Goal: Check status: Check status

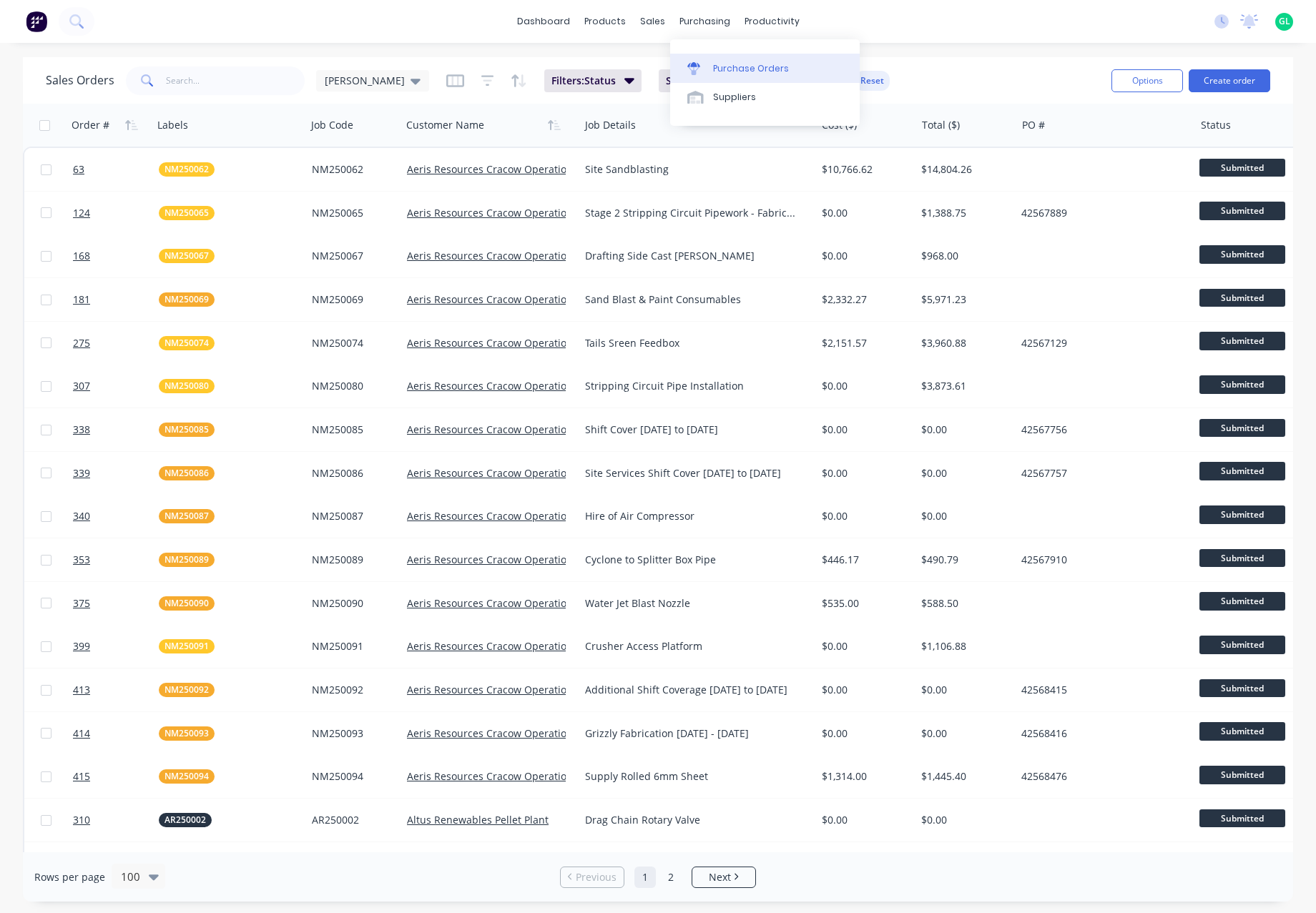
click at [735, 71] on div "Purchase Orders" at bounding box center [751, 69] width 76 height 13
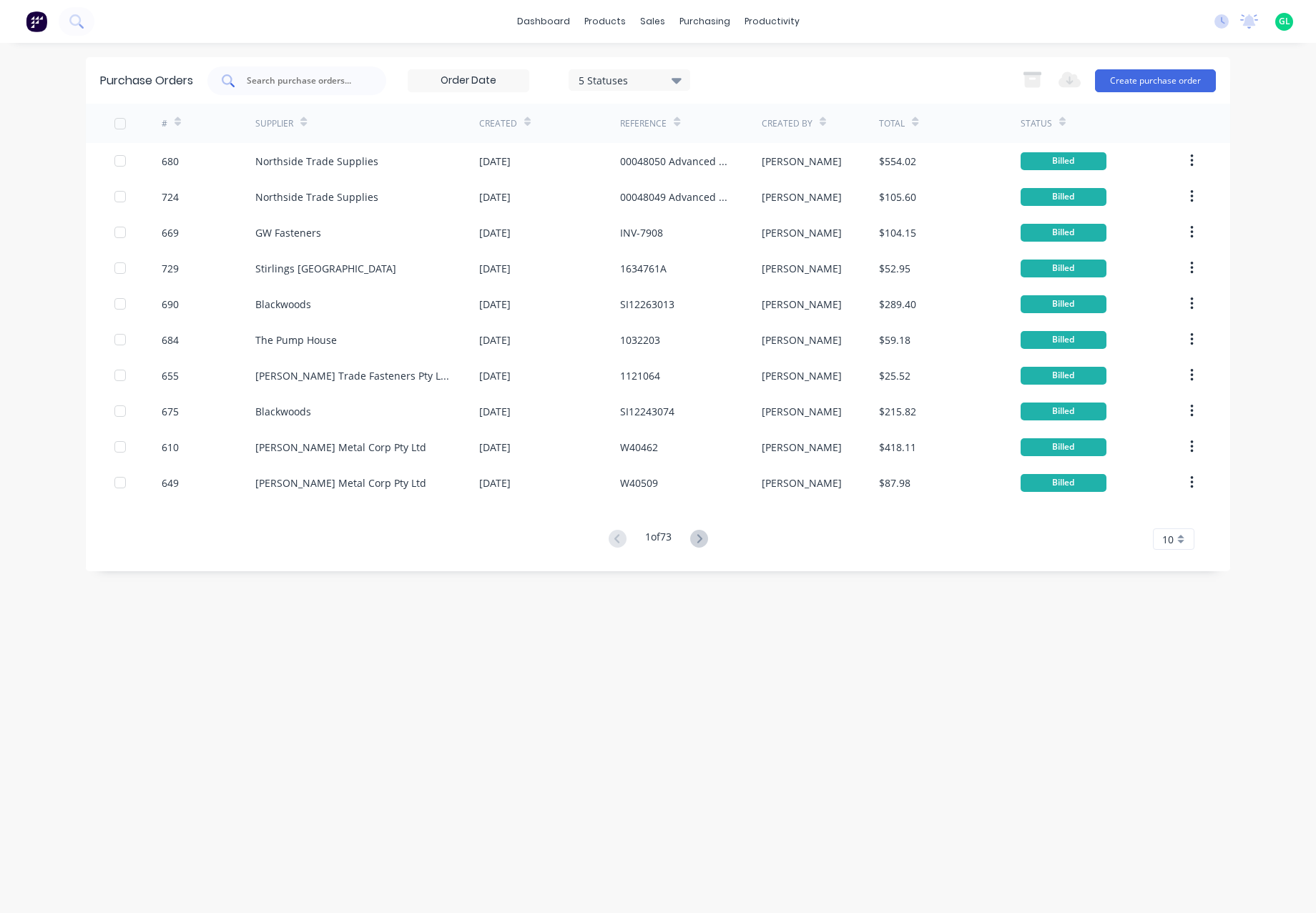
click at [248, 75] on input "text" at bounding box center [304, 80] width 118 height 14
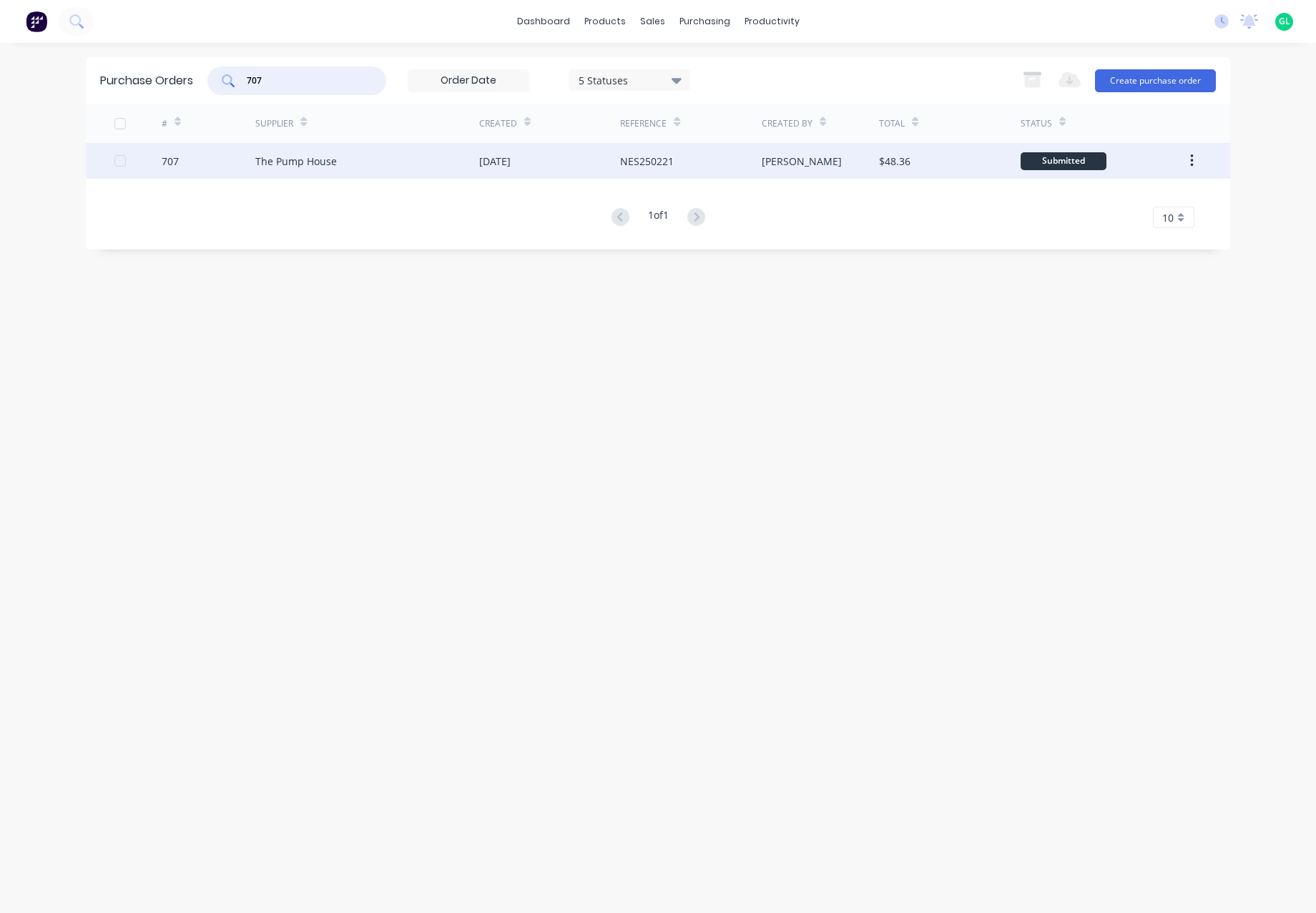
type input "707"
click at [1052, 162] on div "Submitted" at bounding box center [1063, 161] width 86 height 18
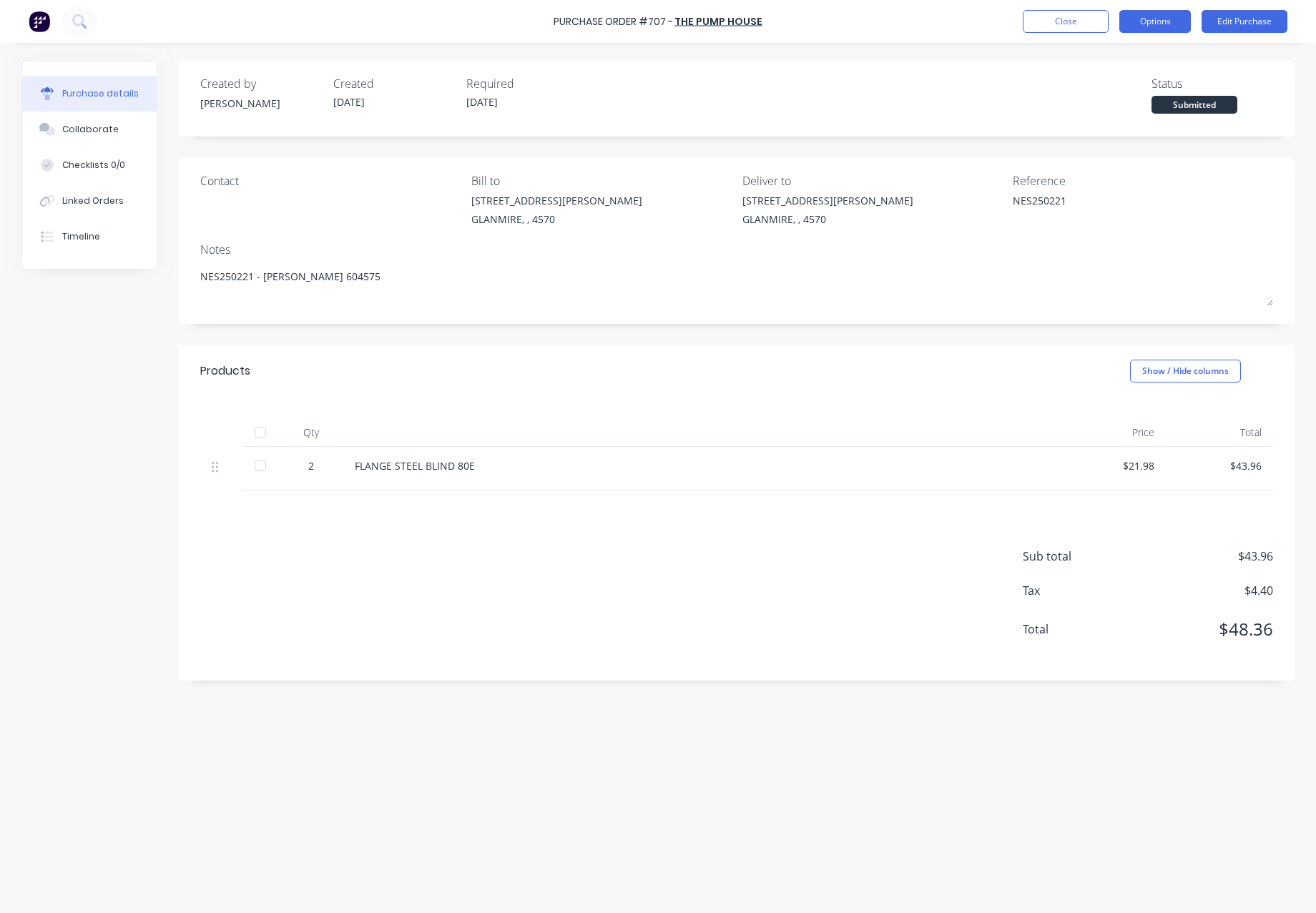
click at [1160, 22] on button "Options" at bounding box center [1155, 22] width 71 height 23
click at [1239, 60] on div "Purchase details Collaborate Checklists 0/0 Linked Orders Timeline Created by […" at bounding box center [658, 435] width 1301 height 841
click at [1244, 23] on button "Edit Purchase" at bounding box center [1245, 22] width 86 height 23
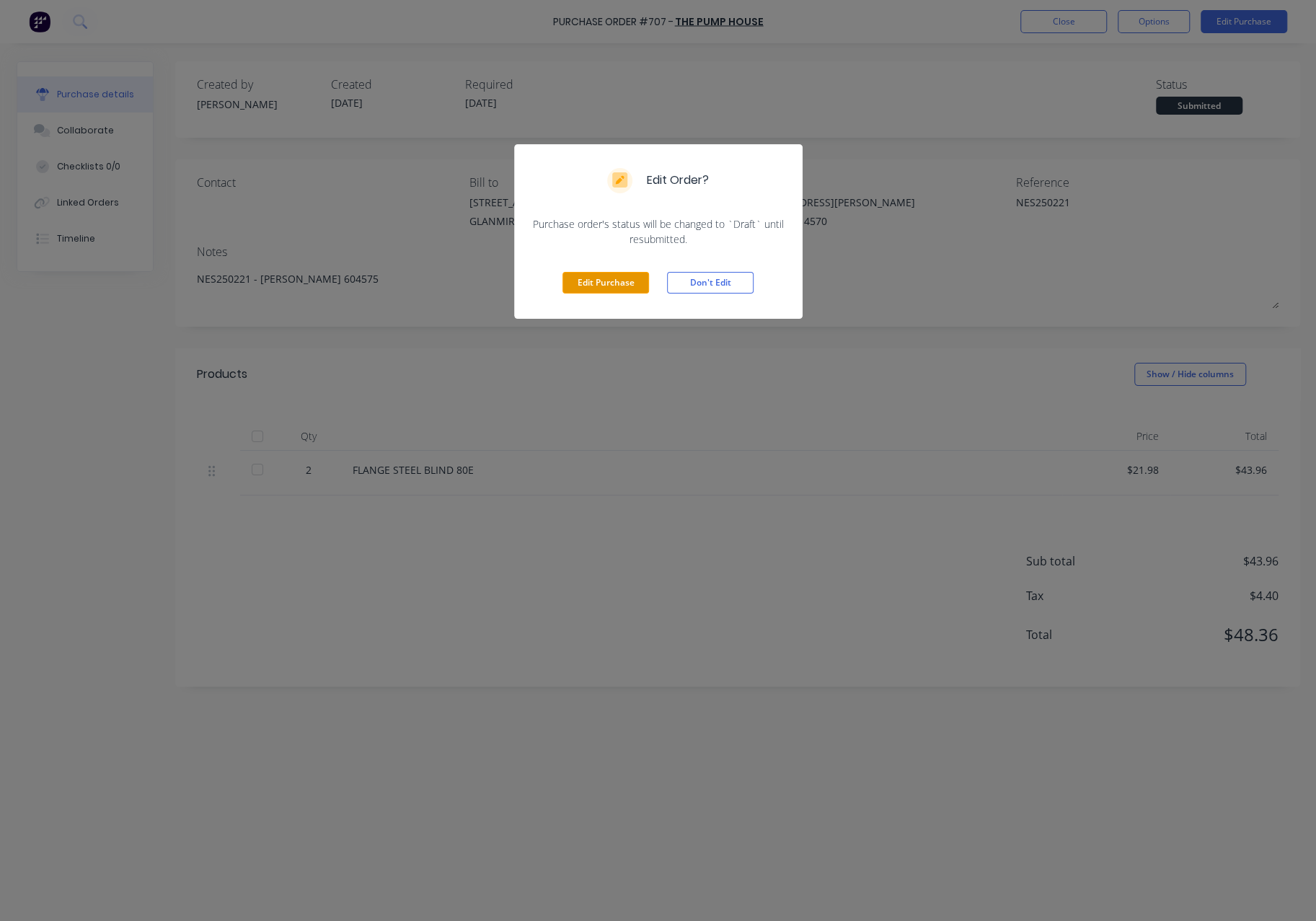
click at [621, 285] on button "Edit Purchase" at bounding box center [605, 283] width 87 height 22
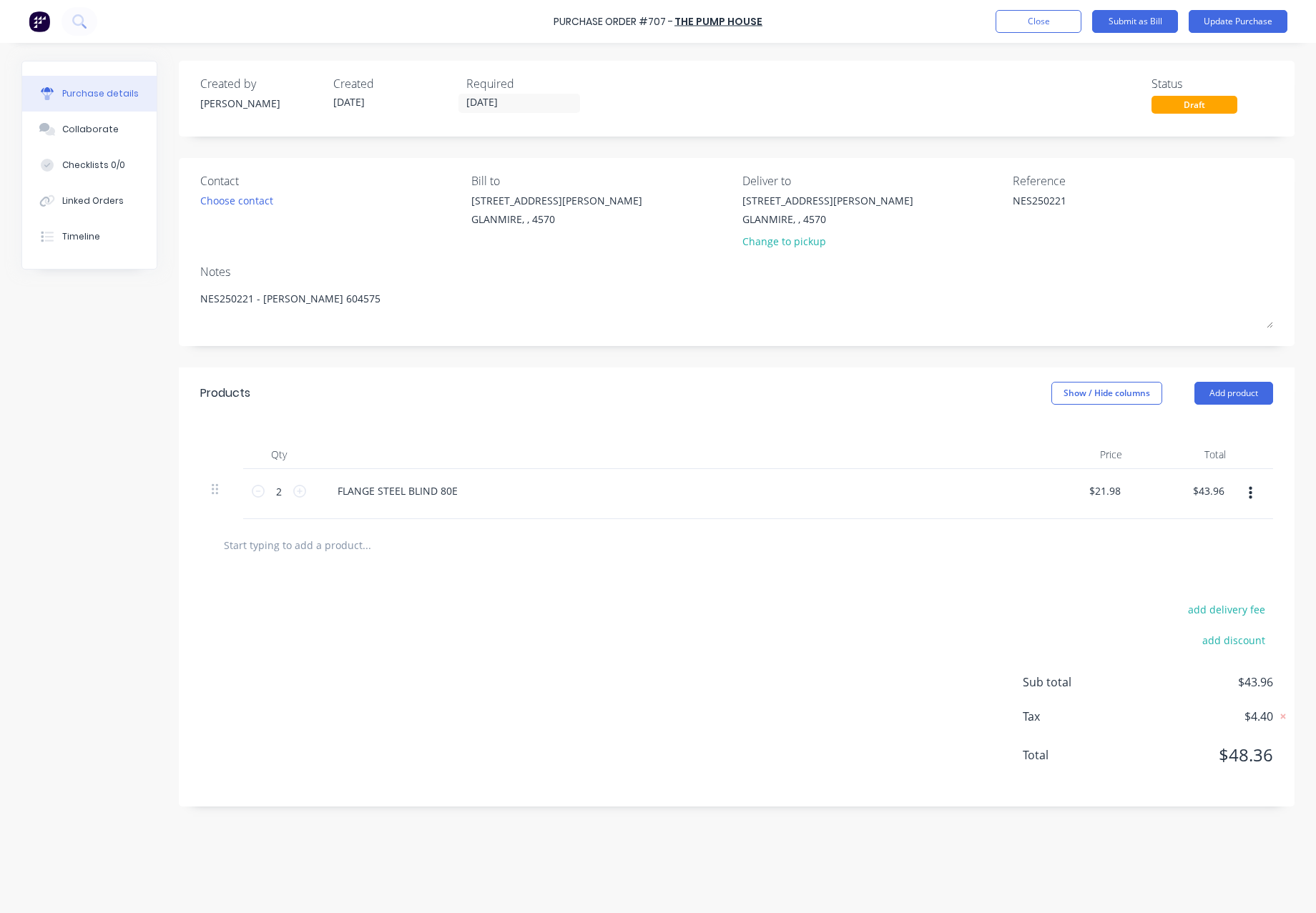
click at [1205, 107] on div "Draft" at bounding box center [1194, 105] width 86 height 18
click at [1061, 26] on button "Close" at bounding box center [1039, 22] width 86 height 23
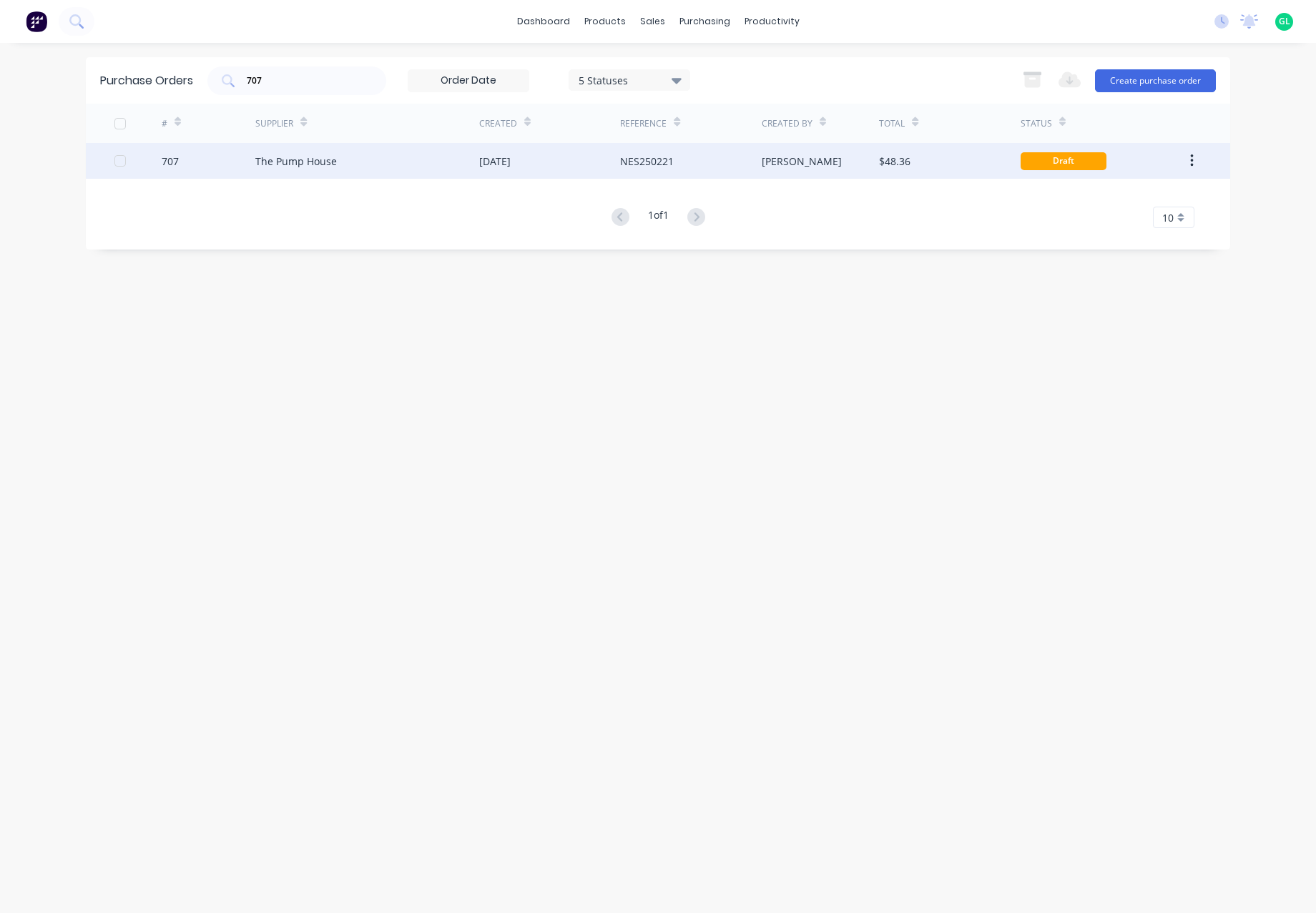
click at [1064, 163] on div "Draft" at bounding box center [1063, 161] width 86 height 18
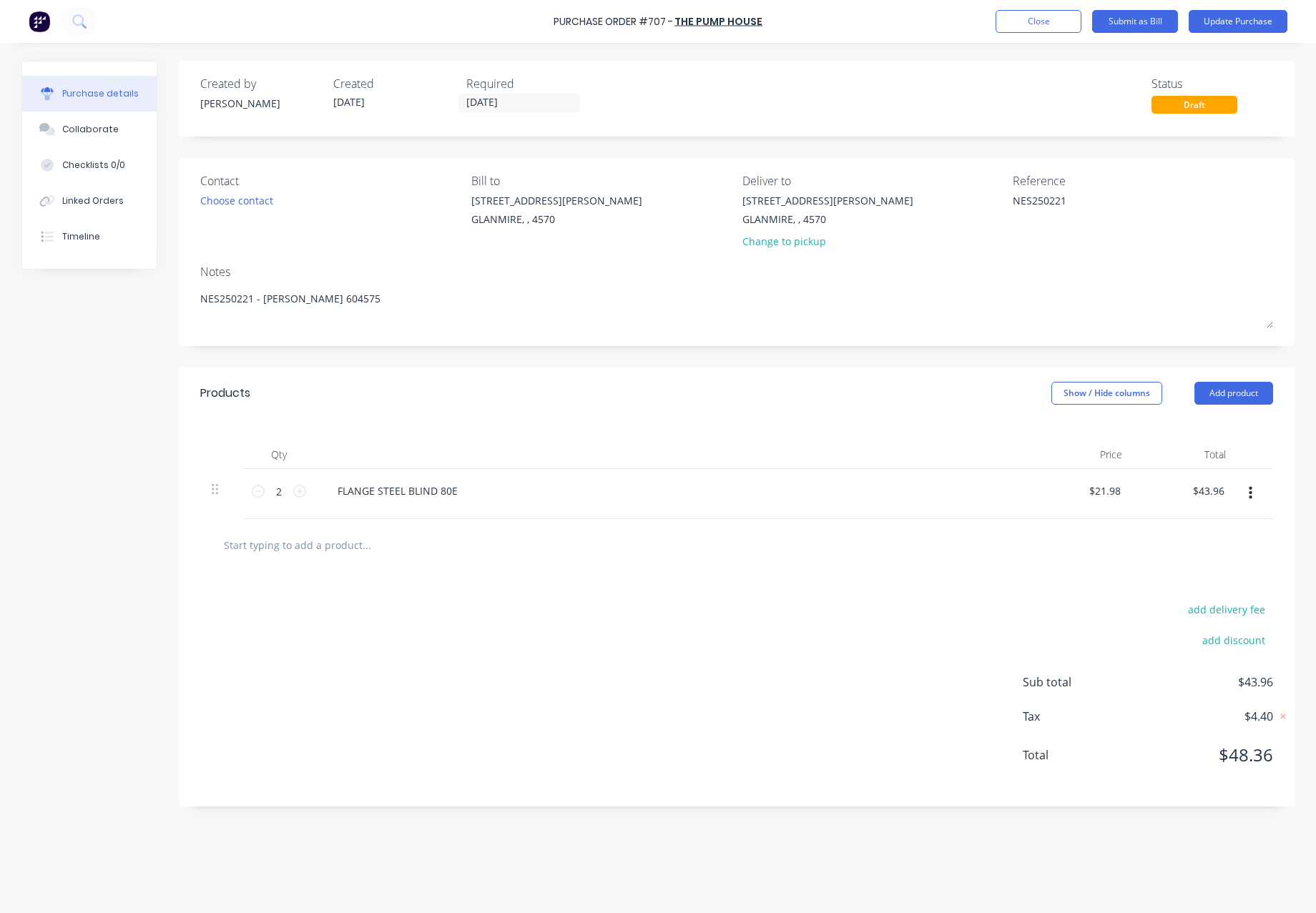
click at [1218, 108] on div "Draft" at bounding box center [1194, 105] width 86 height 18
click at [1232, 25] on button "Update Purchase" at bounding box center [1237, 22] width 99 height 23
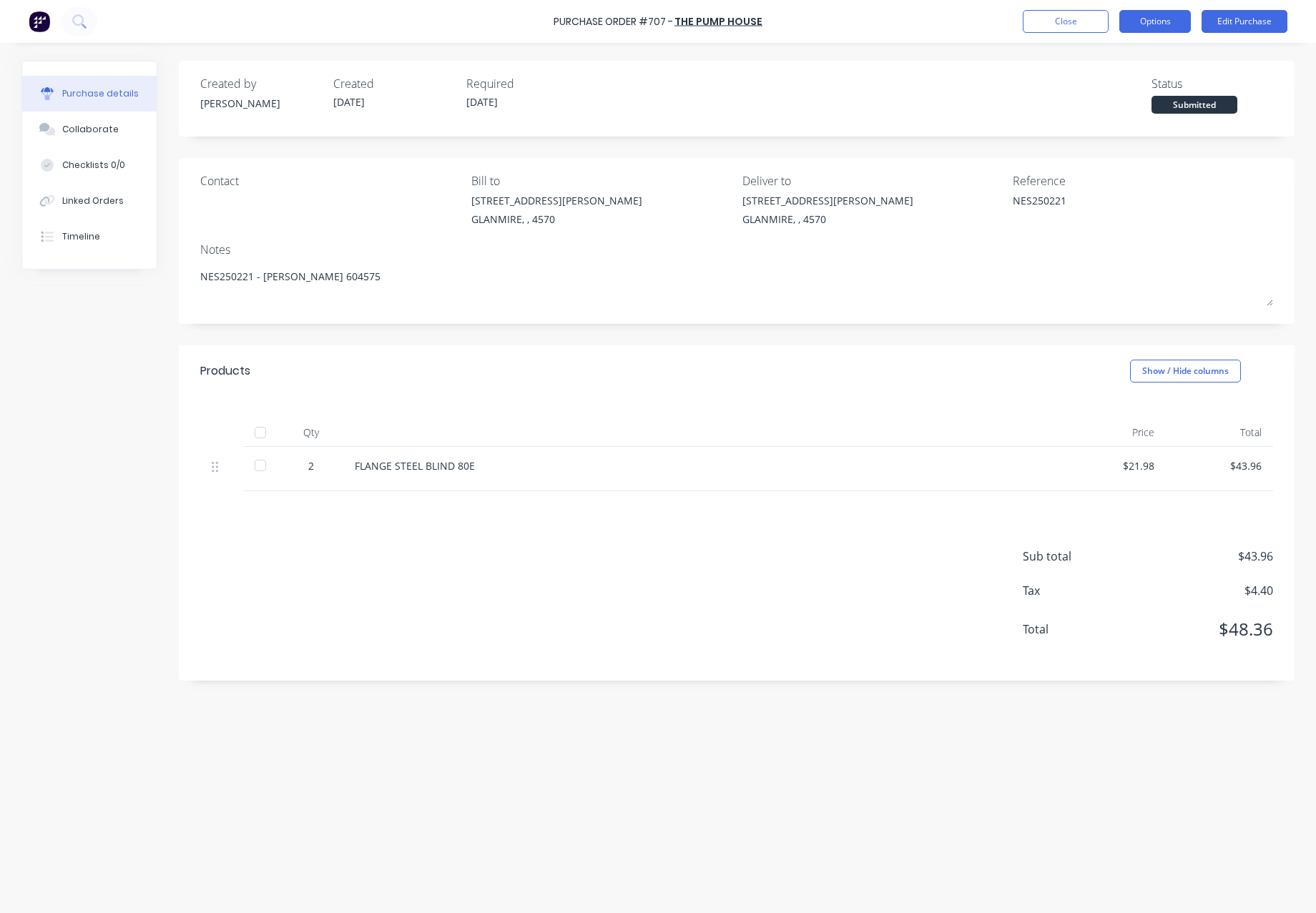
click at [1165, 23] on button "Options" at bounding box center [1155, 22] width 71 height 23
click at [990, 109] on div "Created by [PERSON_NAME] Created [DATE] Required [DATE] Status Submitted" at bounding box center [736, 94] width 1073 height 39
click at [1067, 26] on button "Close" at bounding box center [1066, 22] width 86 height 23
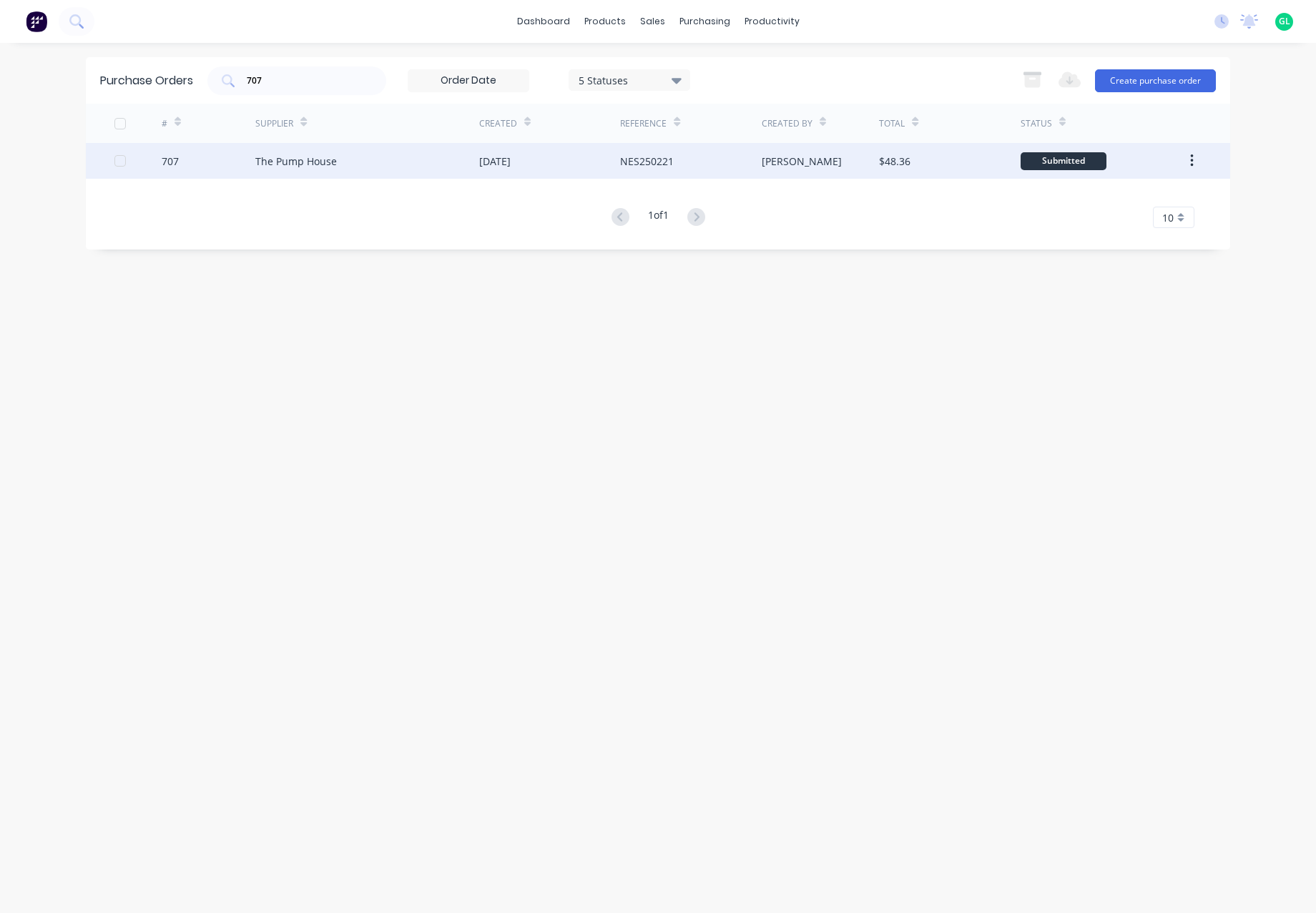
click at [1195, 160] on button "button" at bounding box center [1192, 161] width 34 height 26
click at [1048, 165] on div "Submitted" at bounding box center [1063, 161] width 86 height 18
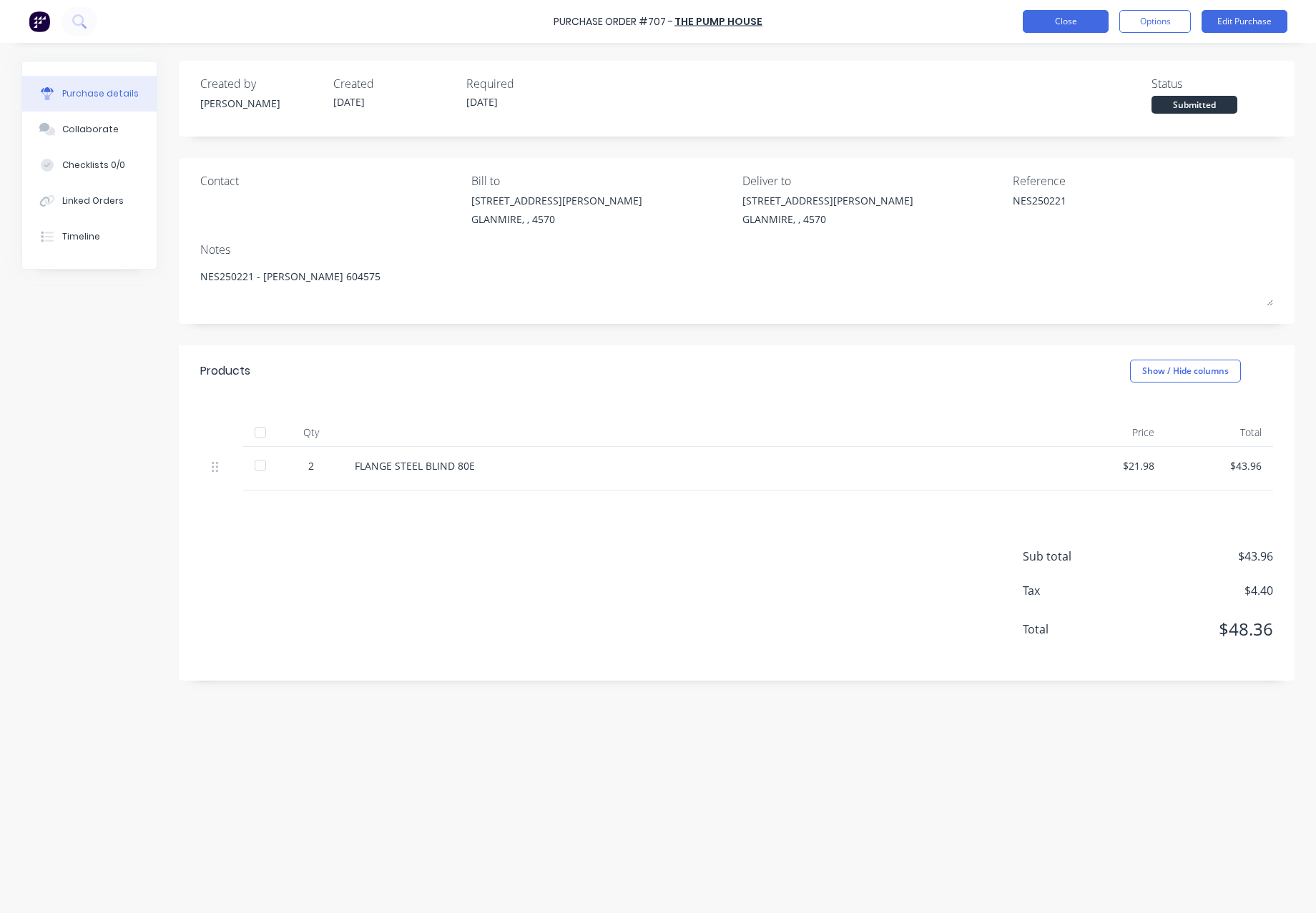
click at [1070, 22] on button "Close" at bounding box center [1066, 22] width 86 height 23
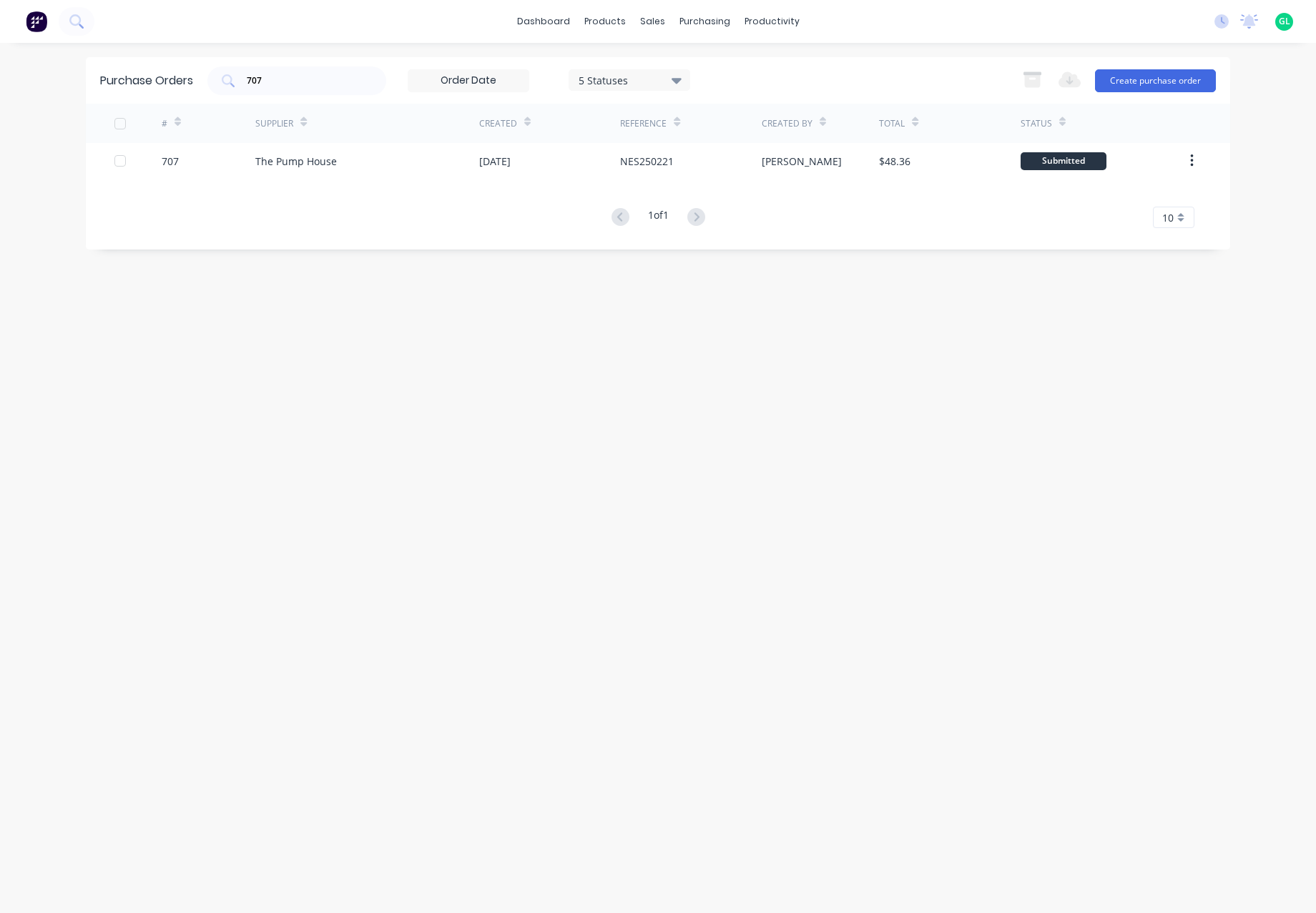
click at [1060, 123] on icon at bounding box center [1063, 124] width 7 height 4
click at [1061, 118] on icon at bounding box center [1063, 122] width 7 height 11
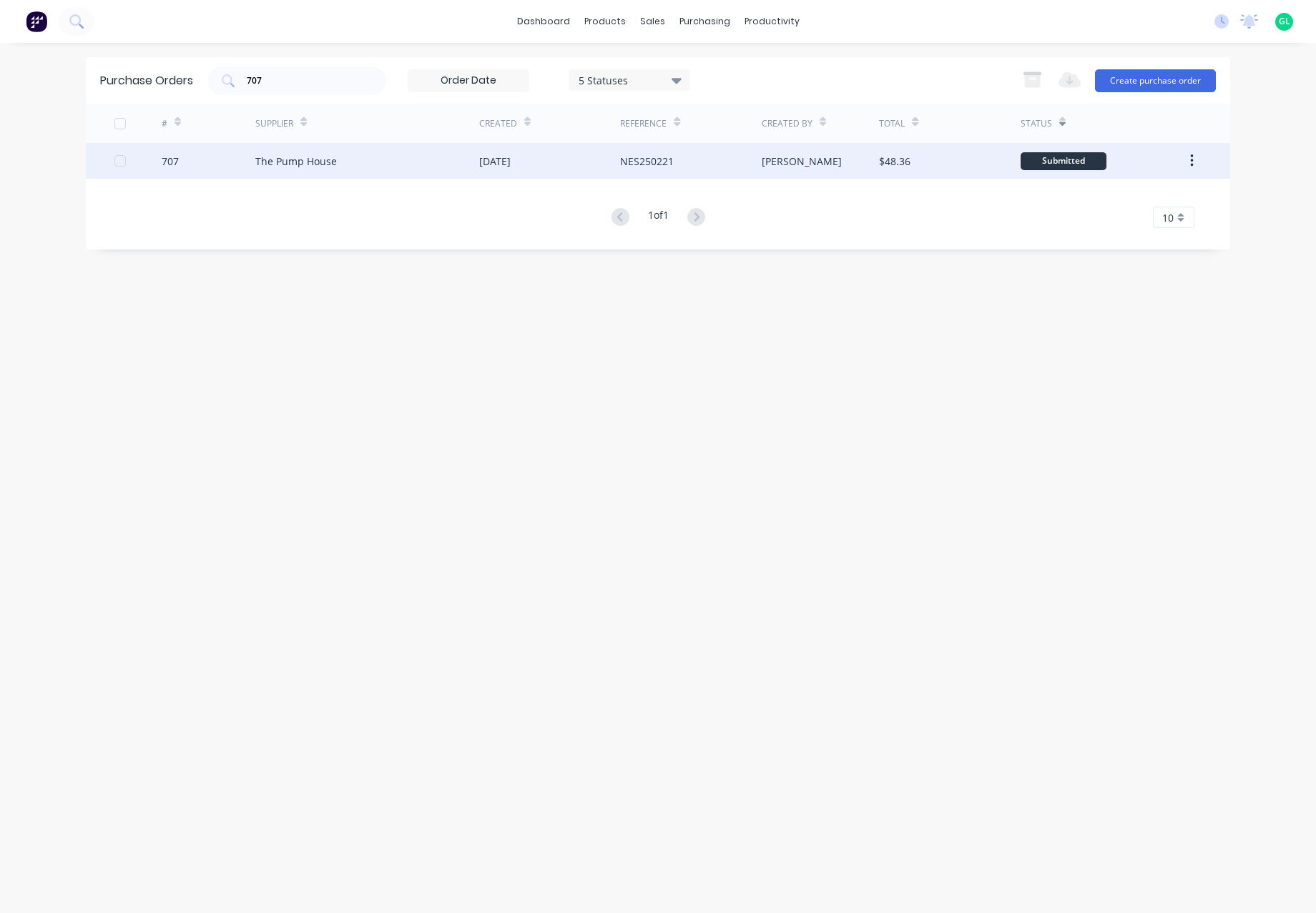
click at [1061, 164] on div "Submitted" at bounding box center [1063, 161] width 86 height 18
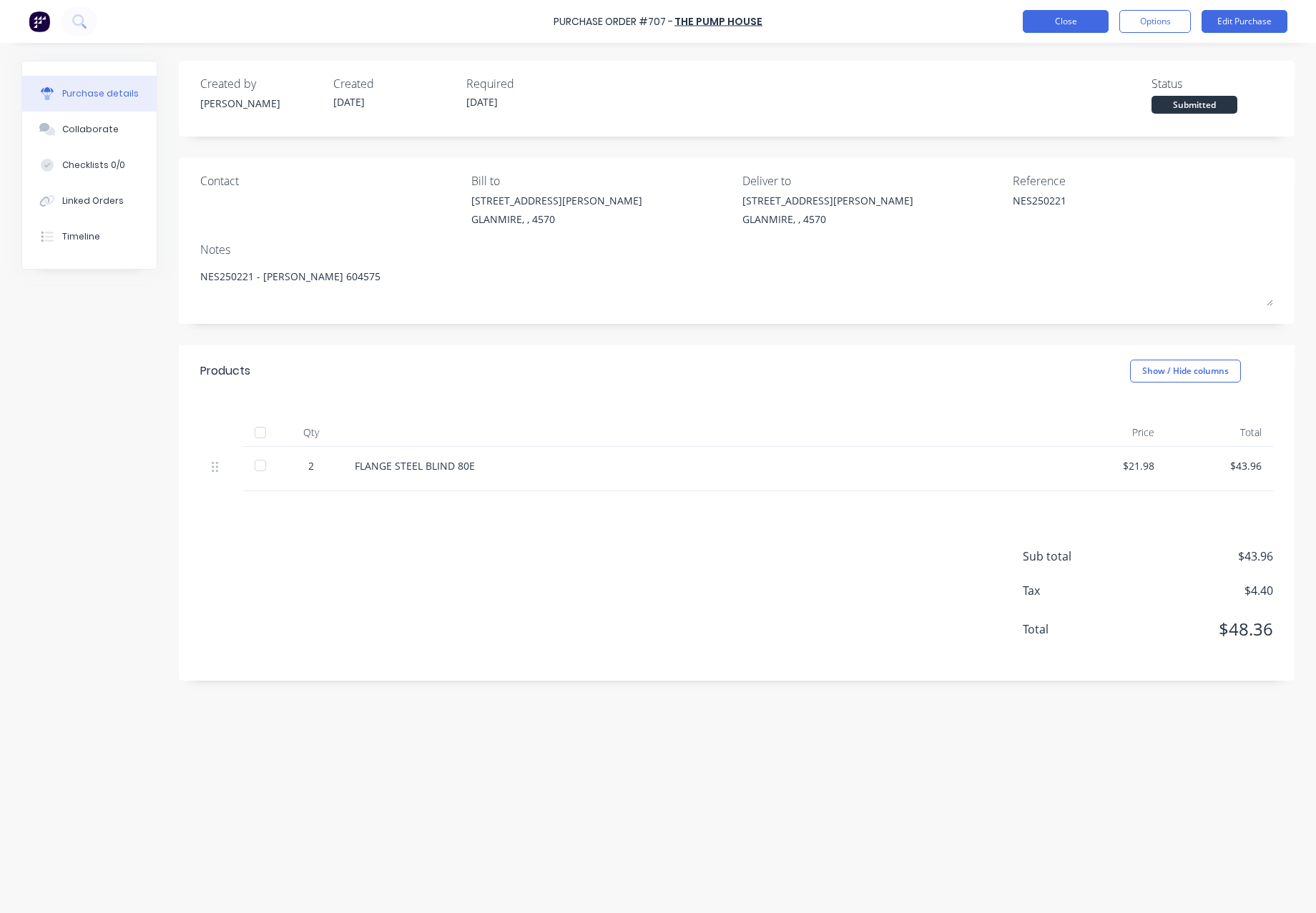
click at [1087, 21] on button "Close" at bounding box center [1066, 22] width 86 height 23
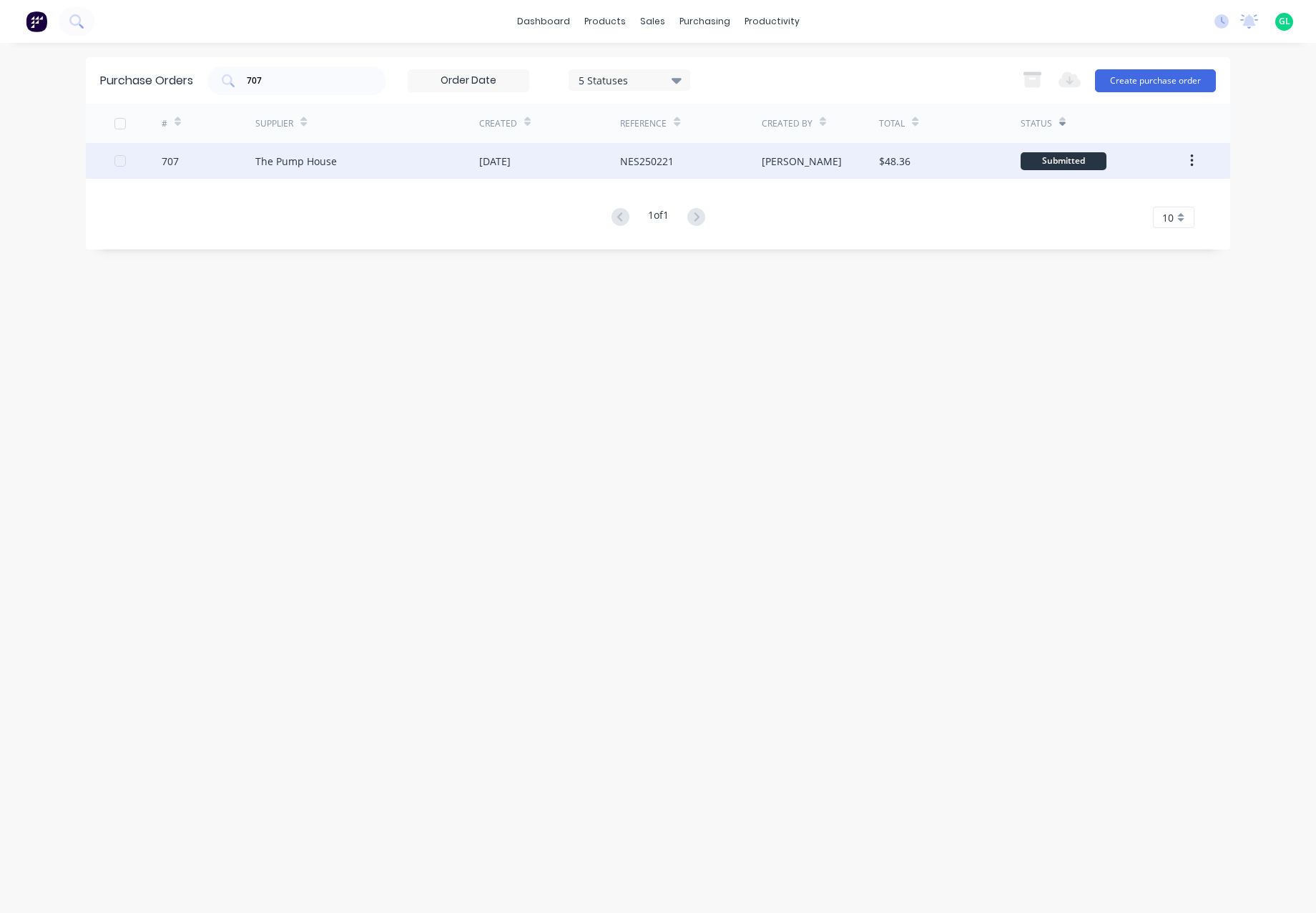
click at [1192, 156] on icon "button" at bounding box center [1191, 161] width 2 height 13
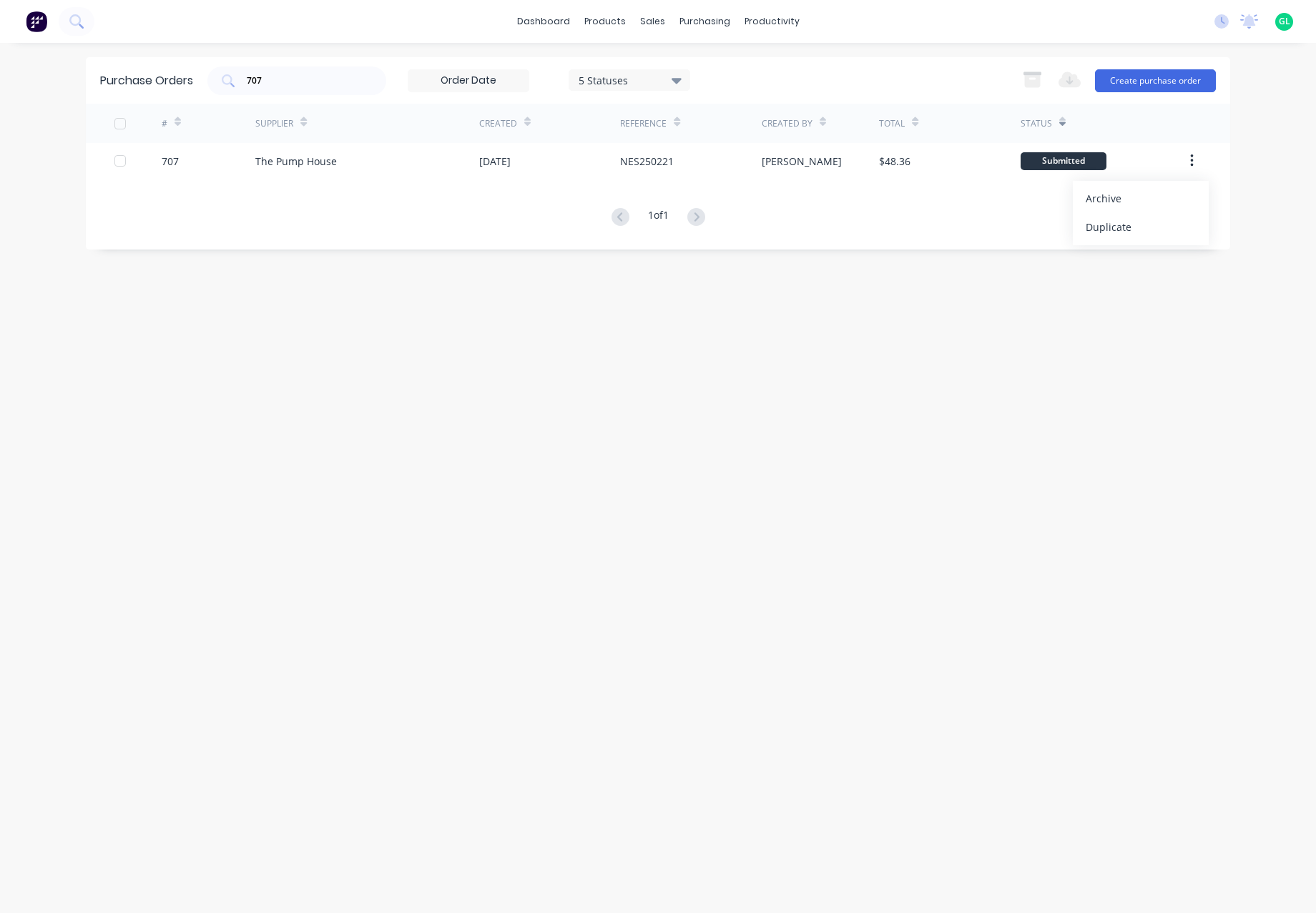
click at [1009, 288] on div "Purchase Orders 707 5 Statuses 5 Statuses Export to Excel (XLSX) Create purchas…" at bounding box center [658, 478] width 1145 height 841
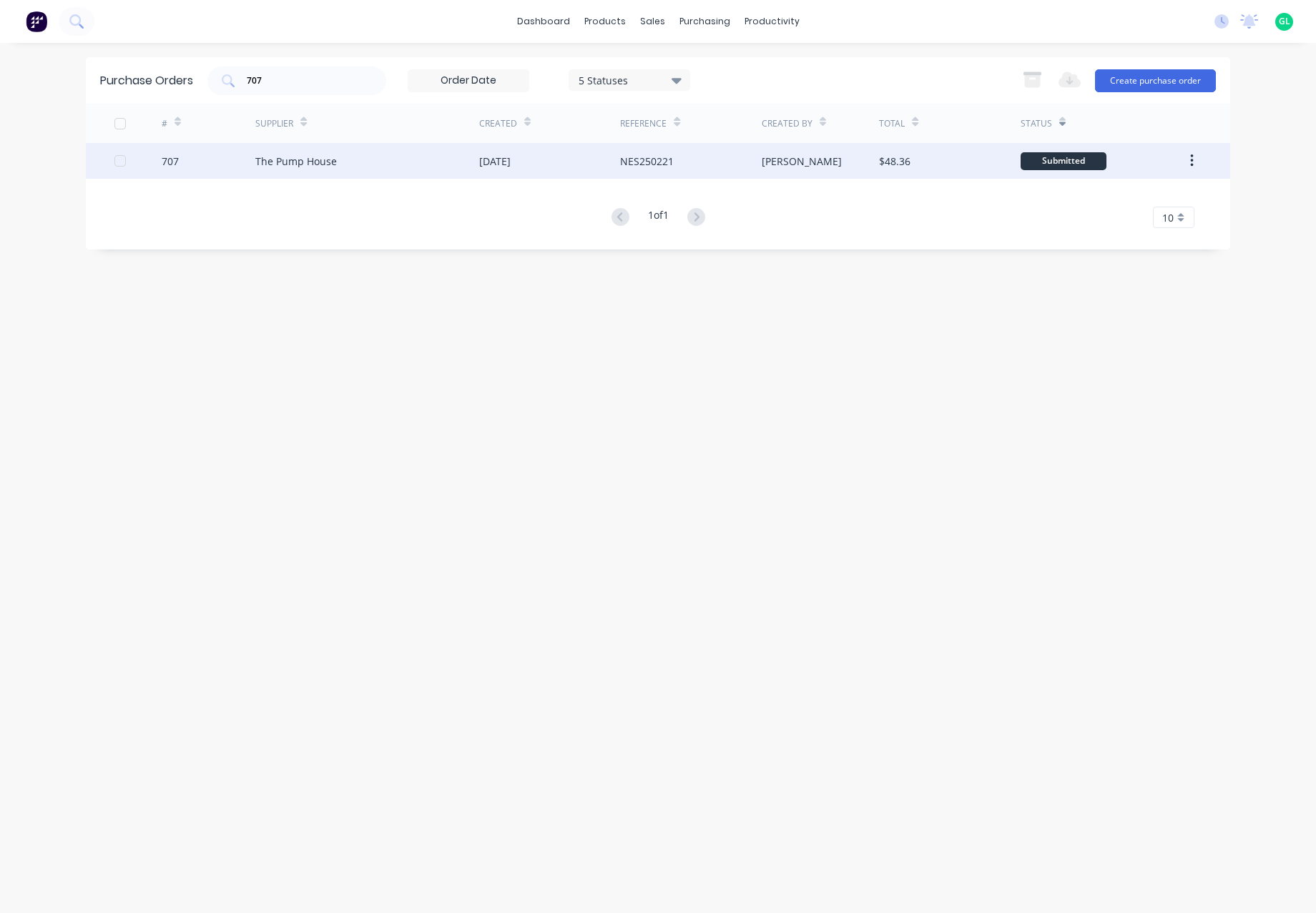
click at [122, 157] on div at bounding box center [120, 161] width 29 height 29
click at [121, 156] on div at bounding box center [120, 161] width 29 height 29
click at [941, 157] on div "$48.36" at bounding box center [949, 161] width 141 height 36
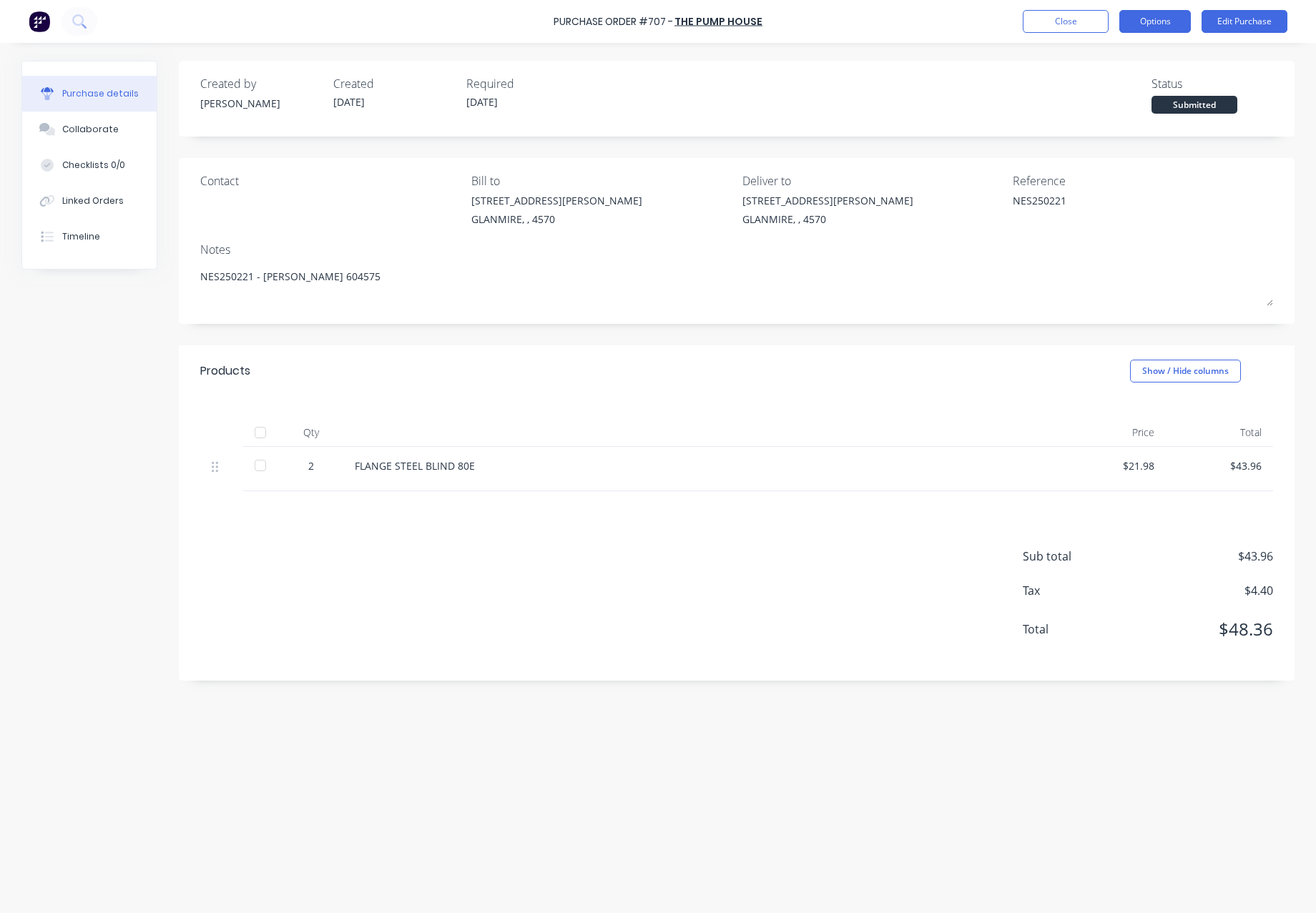
click at [1175, 23] on button "Options" at bounding box center [1155, 22] width 71 height 23
click at [997, 61] on div "Created by [PERSON_NAME] Created [DATE] Required [DATE] Status Submitted" at bounding box center [736, 99] width 1116 height 76
click at [1090, 29] on button "Close" at bounding box center [1066, 22] width 86 height 23
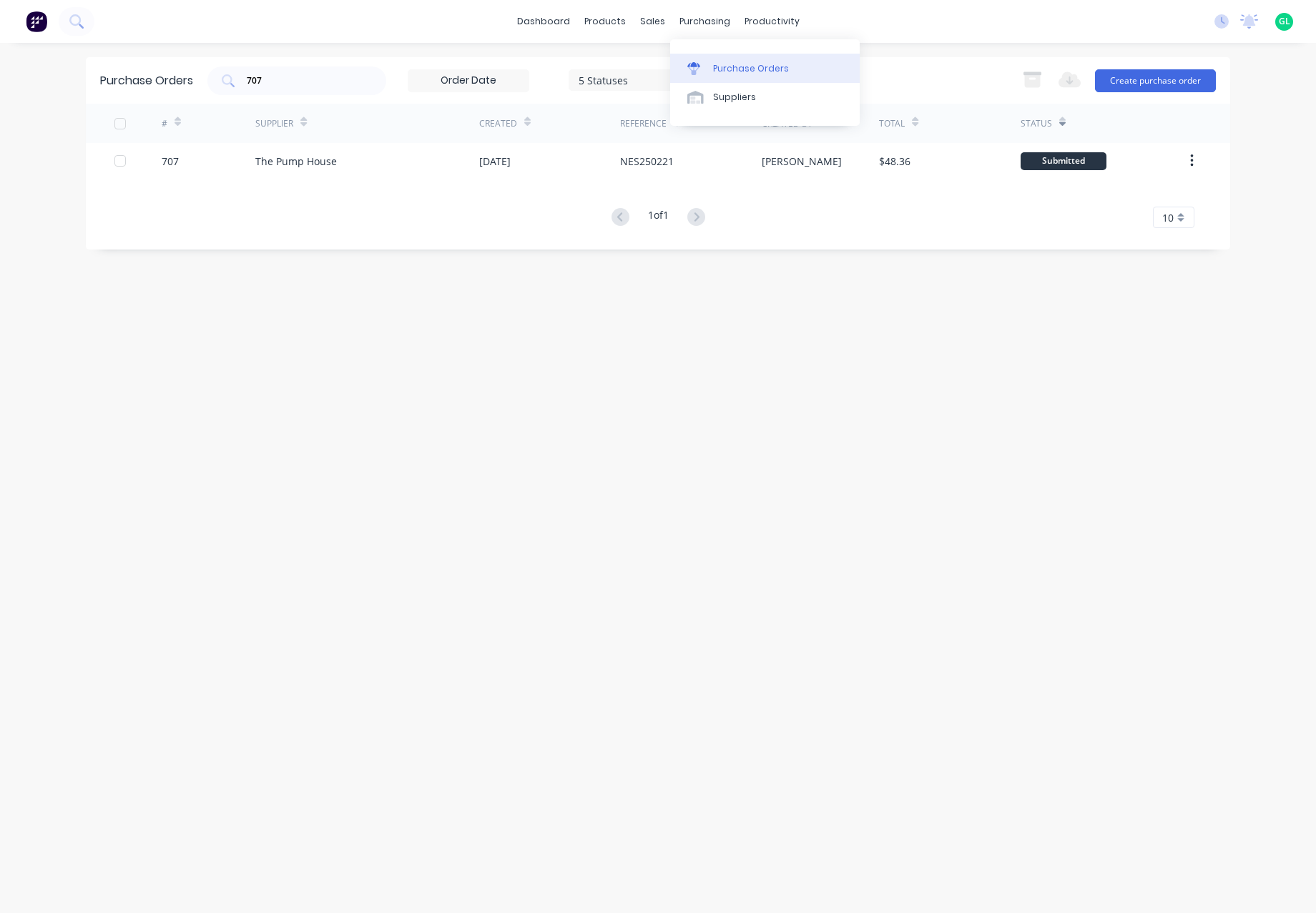
click at [731, 64] on div "Purchase Orders" at bounding box center [751, 69] width 76 height 13
click at [675, 80] on icon at bounding box center [677, 80] width 10 height 6
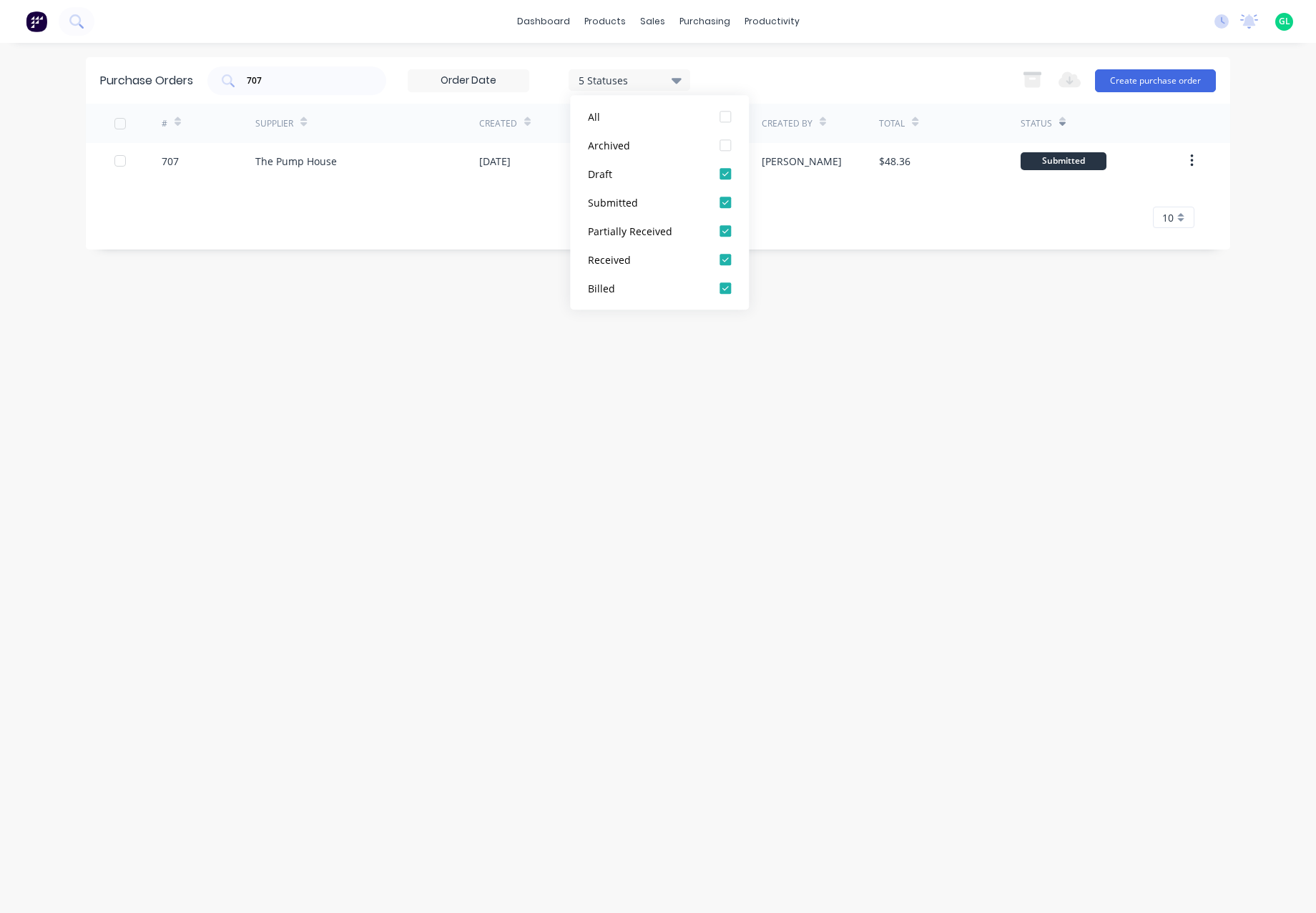
click at [455, 296] on div "Purchase Orders 707 5 Statuses 5 Statuses Export to Excel (XLSX) Create purchas…" at bounding box center [658, 478] width 1145 height 841
drag, startPoint x: 266, startPoint y: 78, endPoint x: 248, endPoint y: 76, distance: 18.1
click at [248, 76] on input "707" at bounding box center [304, 80] width 118 height 14
